Goal: Information Seeking & Learning: Learn about a topic

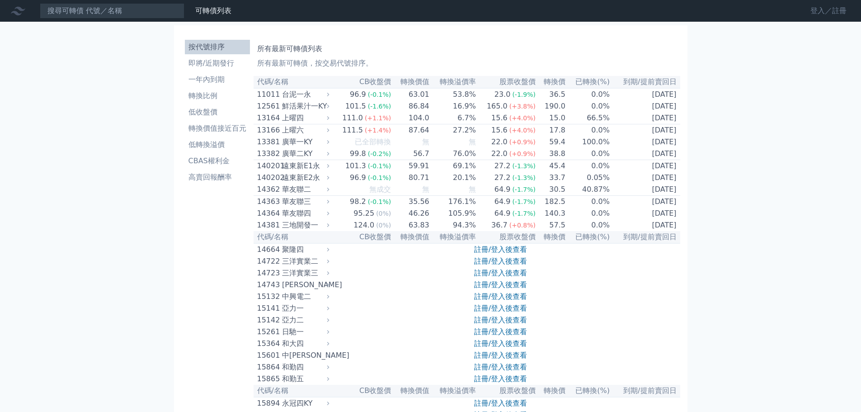
click at [837, 12] on link "登入／註冊" at bounding box center [828, 11] width 51 height 14
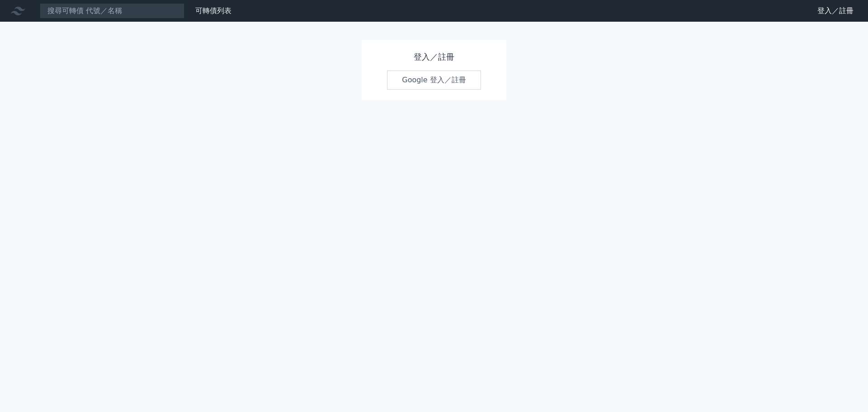
click at [477, 68] on div "登入／註冊 Google 登入／註冊" at bounding box center [433, 70] width 145 height 61
click at [468, 80] on link "Google 登入／註冊" at bounding box center [434, 79] width 94 height 19
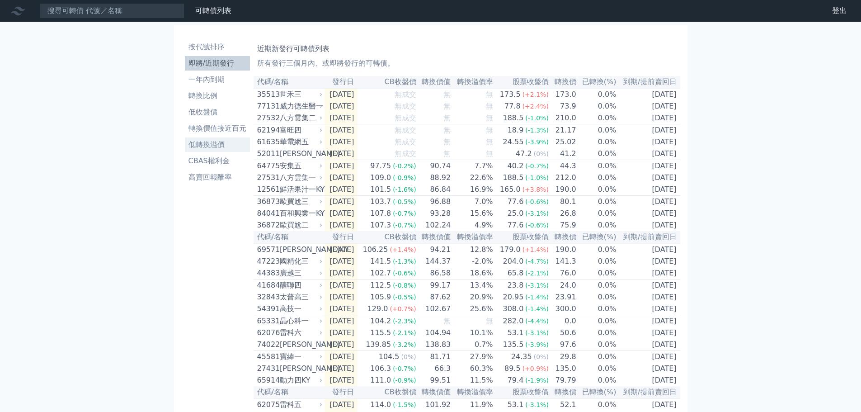
click at [218, 145] on li "低轉換溢價" at bounding box center [217, 144] width 65 height 11
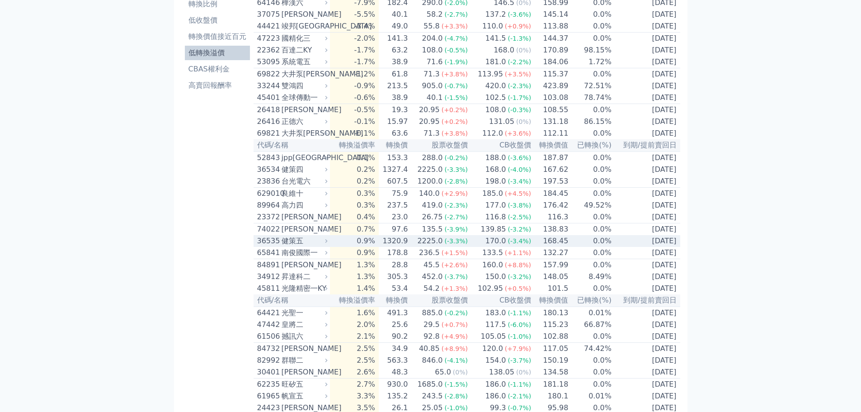
scroll to position [136, 0]
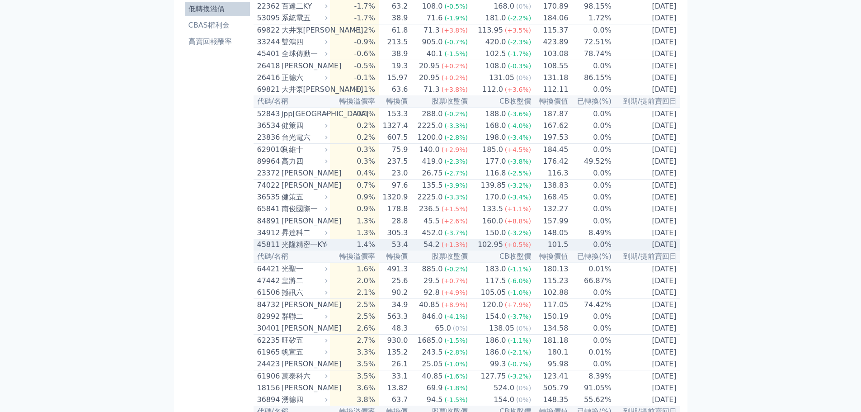
click at [437, 250] on div "54.2" at bounding box center [432, 244] width 20 height 11
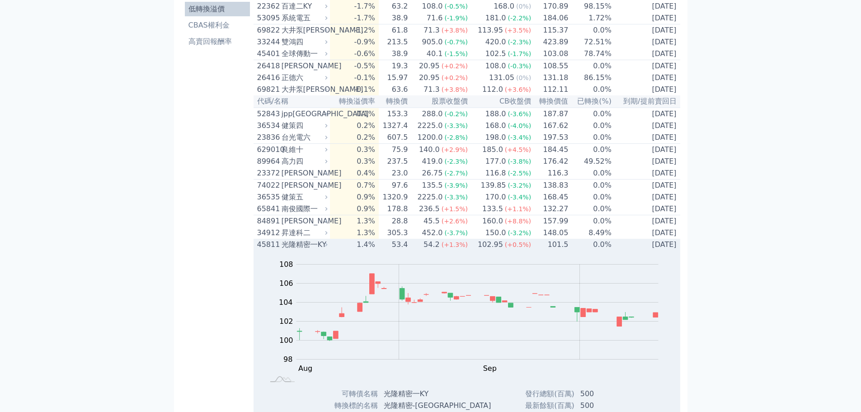
click at [437, 250] on div "54.2" at bounding box center [432, 244] width 20 height 11
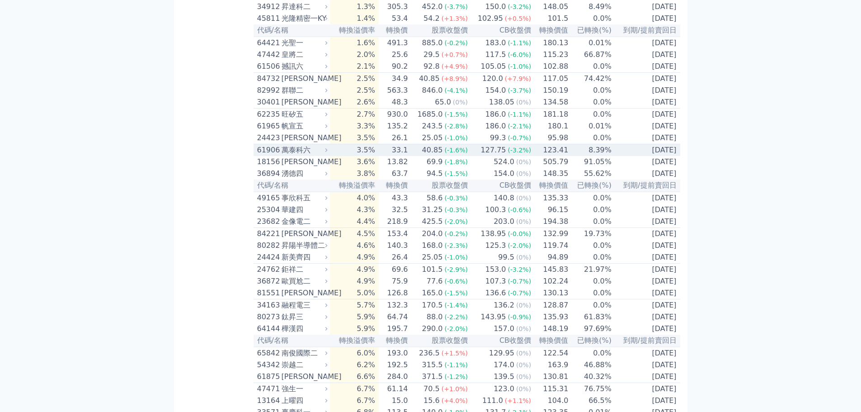
scroll to position [452, 0]
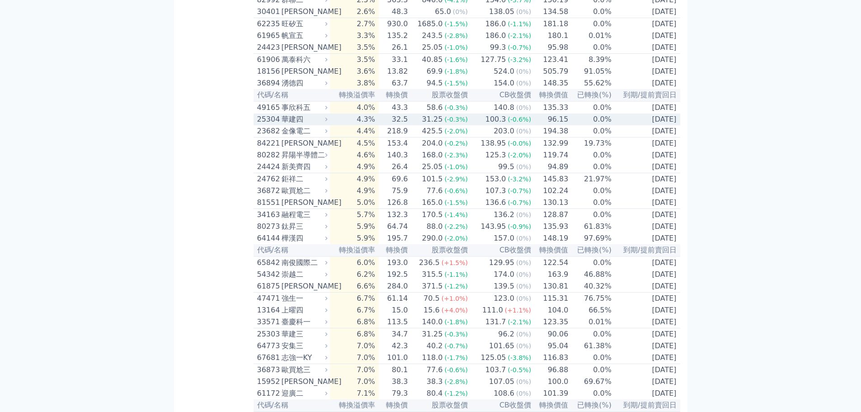
click at [397, 125] on td "32.5" at bounding box center [393, 119] width 29 height 12
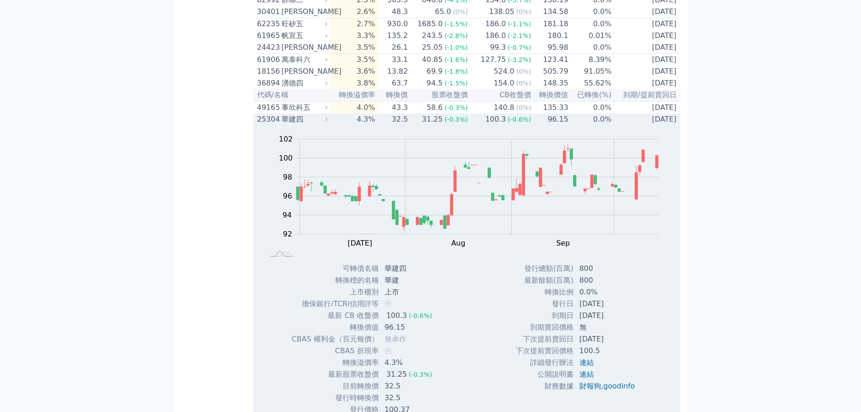
click at [397, 125] on td "32.5" at bounding box center [393, 119] width 29 height 12
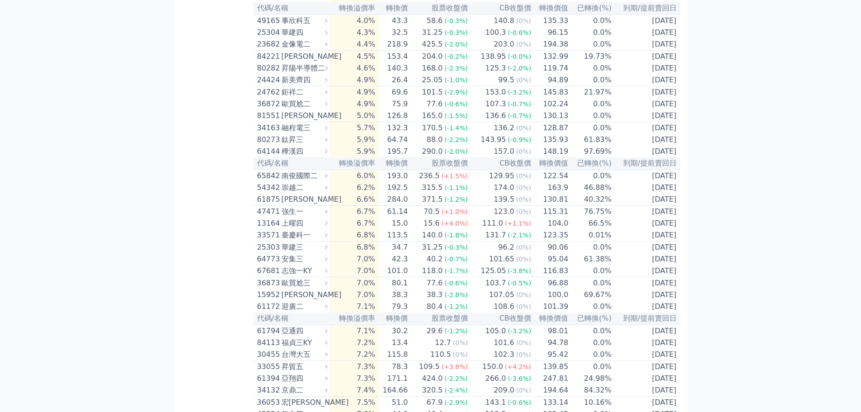
scroll to position [542, 0]
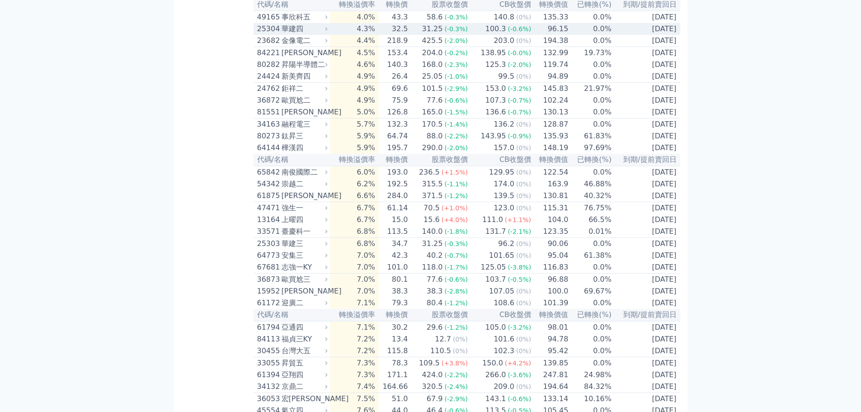
click at [398, 35] on td "32.5" at bounding box center [393, 29] width 29 height 12
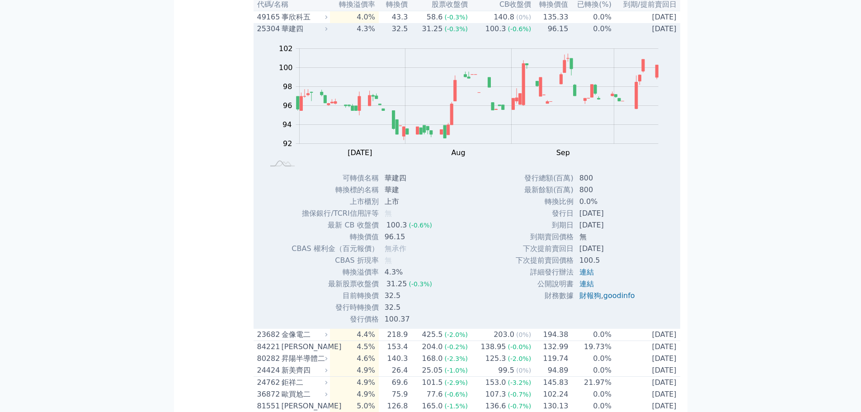
click at [398, 35] on td "32.5" at bounding box center [393, 29] width 29 height 12
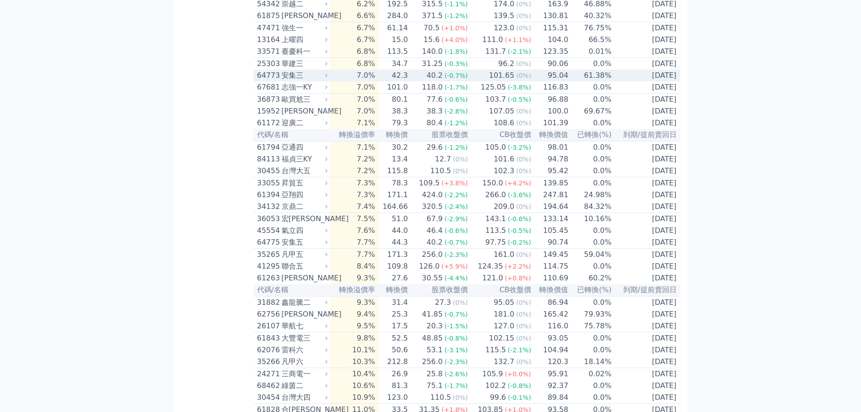
scroll to position [723, 0]
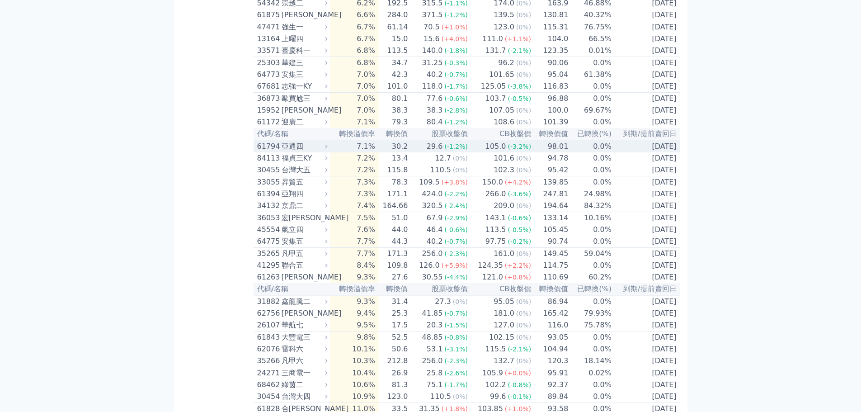
click at [471, 152] on td "105.0 (-3.2%)" at bounding box center [499, 146] width 63 height 12
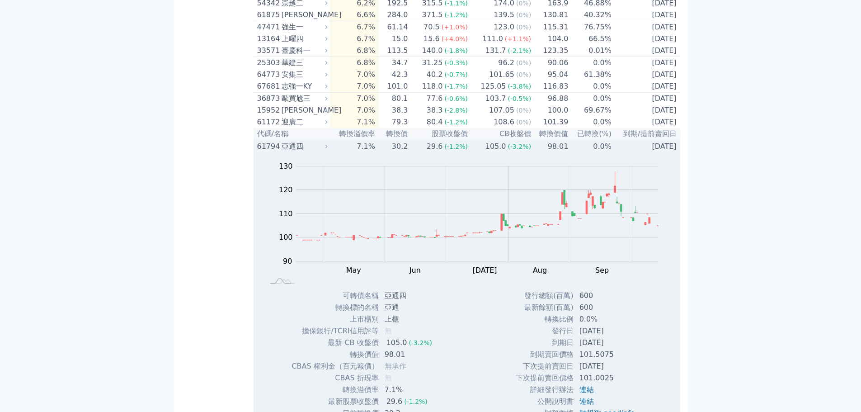
click at [471, 152] on td "105.0 (-3.2%)" at bounding box center [499, 146] width 63 height 12
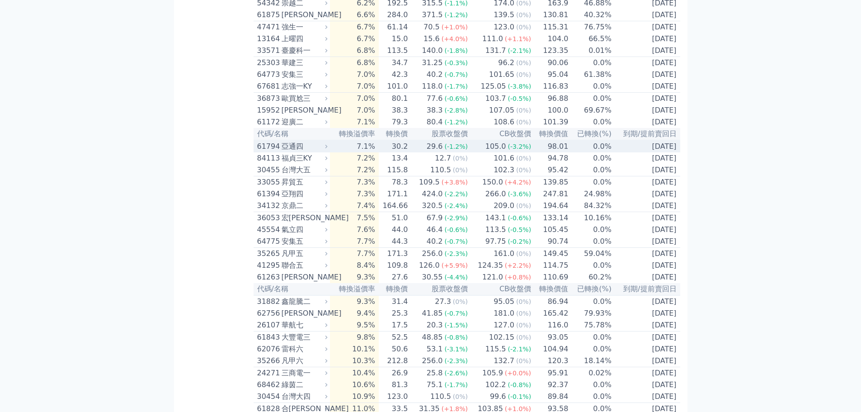
click at [406, 152] on td "30.2" at bounding box center [393, 146] width 29 height 12
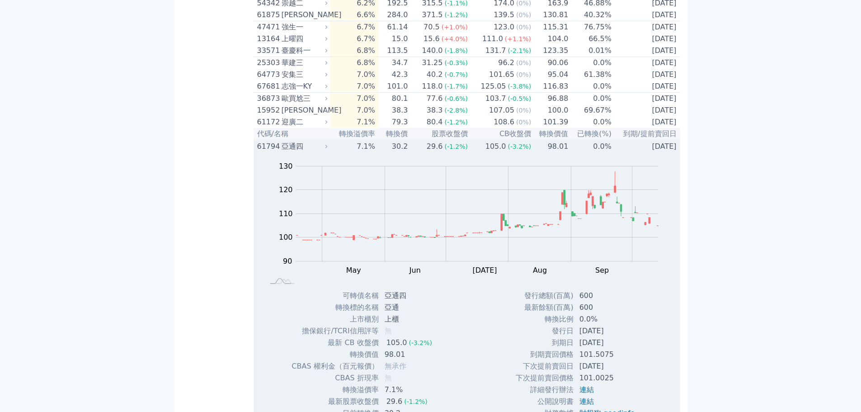
click at [406, 152] on td "30.2" at bounding box center [393, 146] width 29 height 12
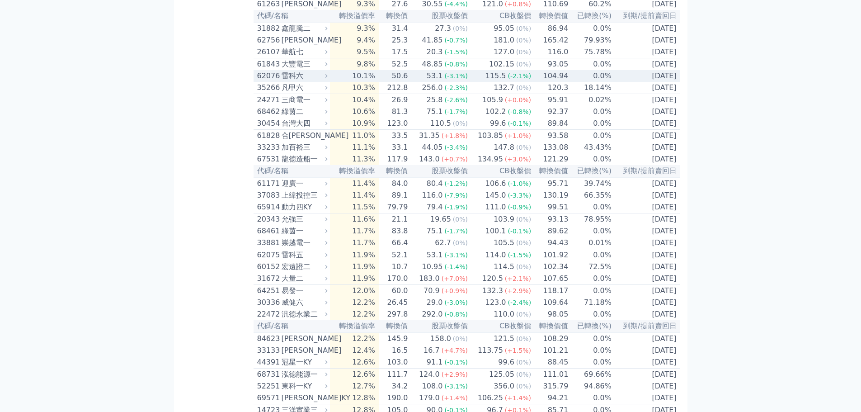
scroll to position [1039, 0]
